Goal: Task Accomplishment & Management: Manage account settings

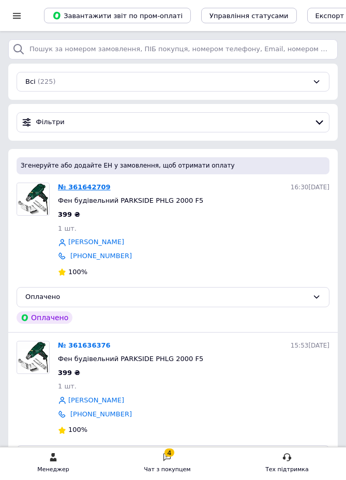
click at [79, 188] on link "№ 361642709" at bounding box center [84, 187] width 53 height 8
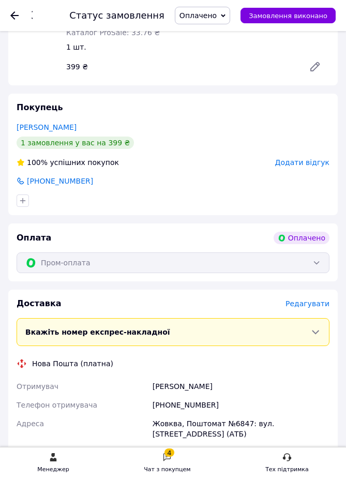
scroll to position [212, 0]
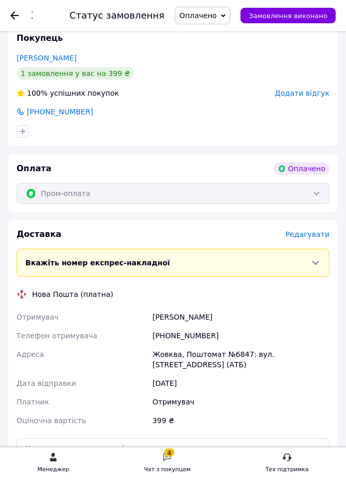
click at [161, 315] on div "[PERSON_NAME]" at bounding box center [241, 317] width 181 height 19
copy div "[PERSON_NAME]"
click at [190, 331] on div "[PHONE_NUMBER]" at bounding box center [241, 335] width 181 height 19
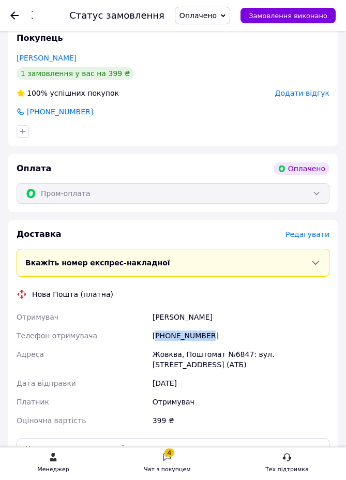
copy div "380968895039"
click at [158, 316] on div "[PERSON_NAME]" at bounding box center [241, 317] width 181 height 19
copy div "[PERSON_NAME]"
click at [185, 315] on div "[PERSON_NAME]" at bounding box center [241, 317] width 181 height 19
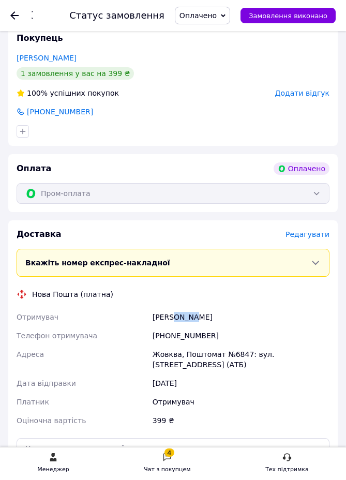
click at [185, 315] on div "[PERSON_NAME]" at bounding box center [241, 317] width 181 height 19
copy div "[PERSON_NAME]"
click at [167, 354] on div "Жовква, Поштомат №6847: вул. [STREET_ADDRESS] (АТБ)" at bounding box center [241, 359] width 181 height 29
copy div "Жовква"
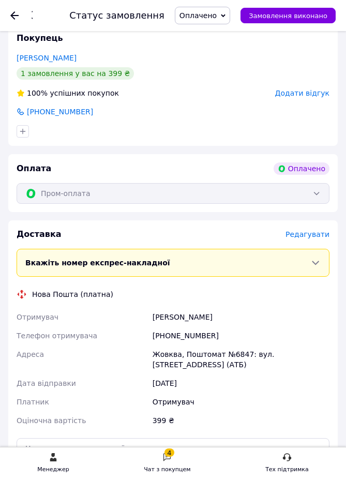
click at [238, 356] on div "Жовква, Поштомат №6847: вул. [STREET_ADDRESS] (АТБ)" at bounding box center [241, 359] width 181 height 29
copy div "6847"
click at [165, 353] on div "Жовква, Поштомат №6847: вул. [STREET_ADDRESS] (АТБ)" at bounding box center [241, 359] width 181 height 29
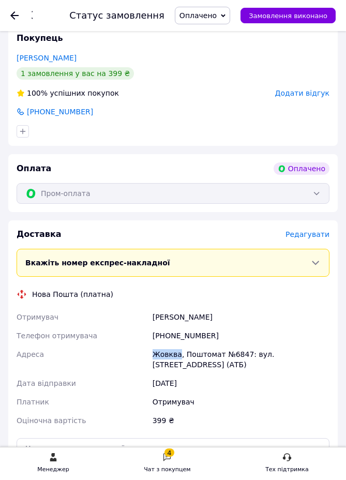
copy div "Жовква"
click at [241, 354] on div "Жовква, Поштомат №6847: вул. [STREET_ADDRESS] (АТБ)" at bounding box center [241, 359] width 181 height 29
copy div "6847"
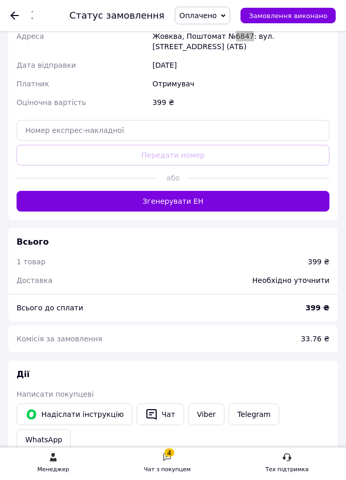
scroll to position [539, 0]
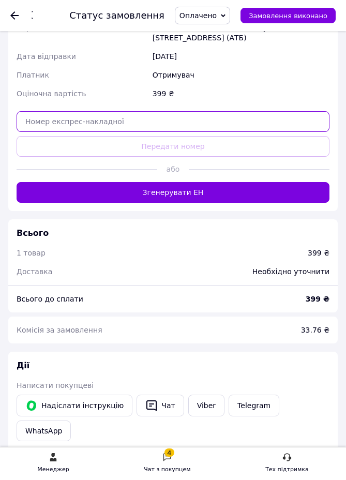
click at [84, 121] on input "text" at bounding box center [173, 121] width 313 height 21
paste input "20451247392487"
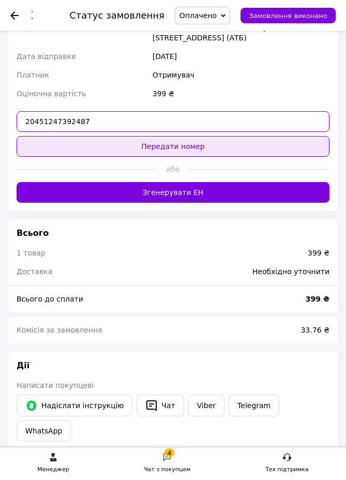
type input "20451247392487"
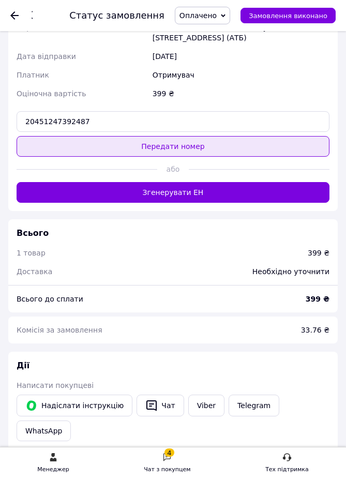
click at [188, 148] on button "Передати номер" at bounding box center [173, 146] width 313 height 21
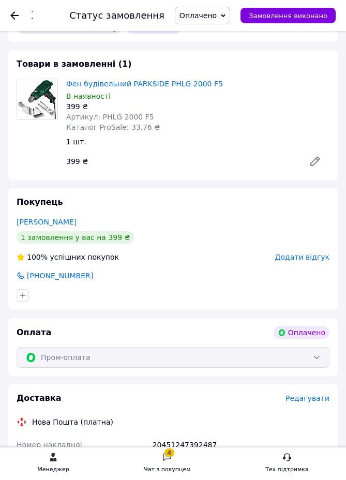
scroll to position [0, 0]
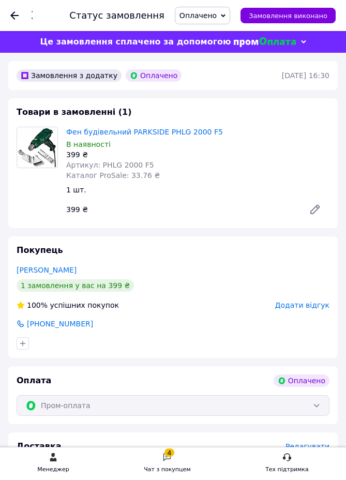
click at [9, 14] on div "Замовлення №361642709 Статус замовлення Оплачено Прийнято Виконано Скасовано За…" at bounding box center [173, 15] width 346 height 31
click at [13, 14] on icon at bounding box center [14, 15] width 8 height 8
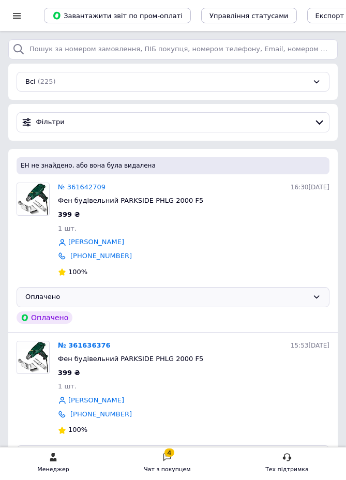
click at [68, 295] on div "Оплачено" at bounding box center [166, 297] width 283 height 11
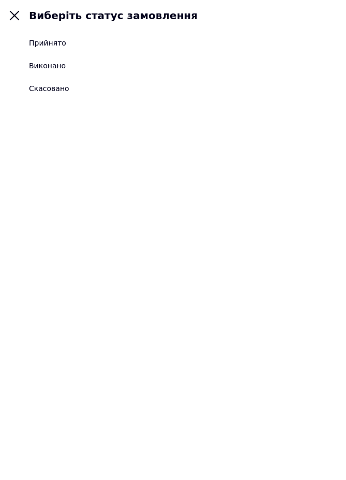
click at [47, 42] on div "Прийнято" at bounding box center [47, 43] width 37 height 10
